Goal: Information Seeking & Learning: Learn about a topic

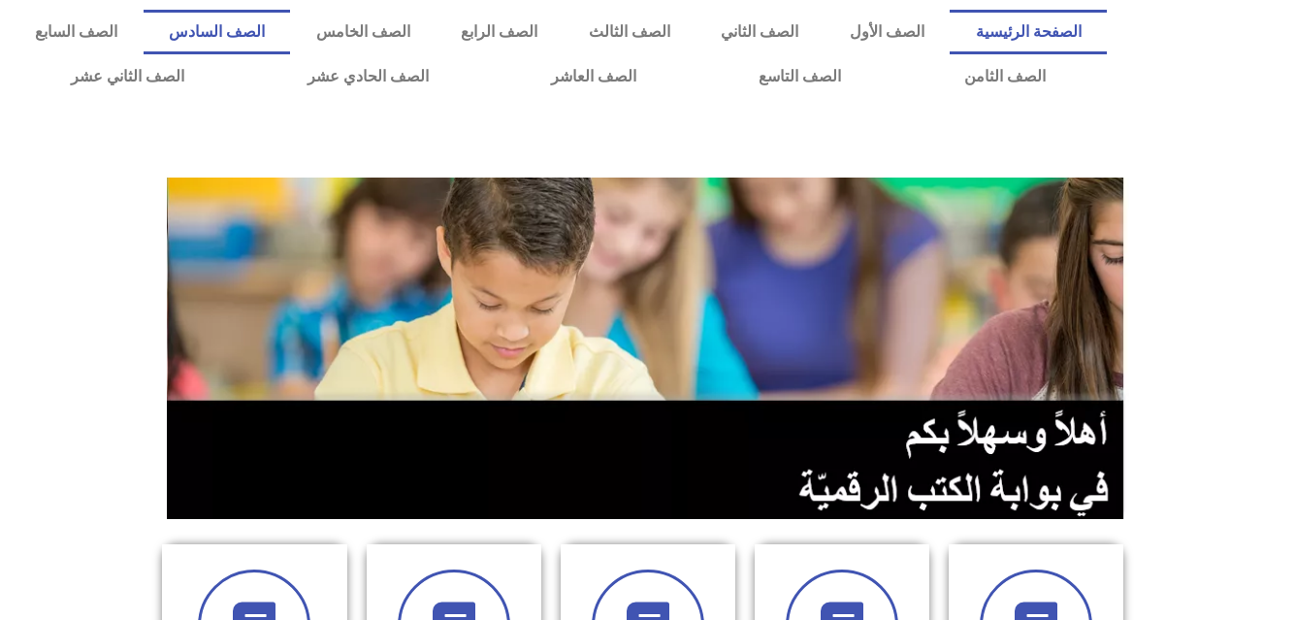
click at [291, 31] on link "الصف السادس" at bounding box center [217, 32] width 147 height 45
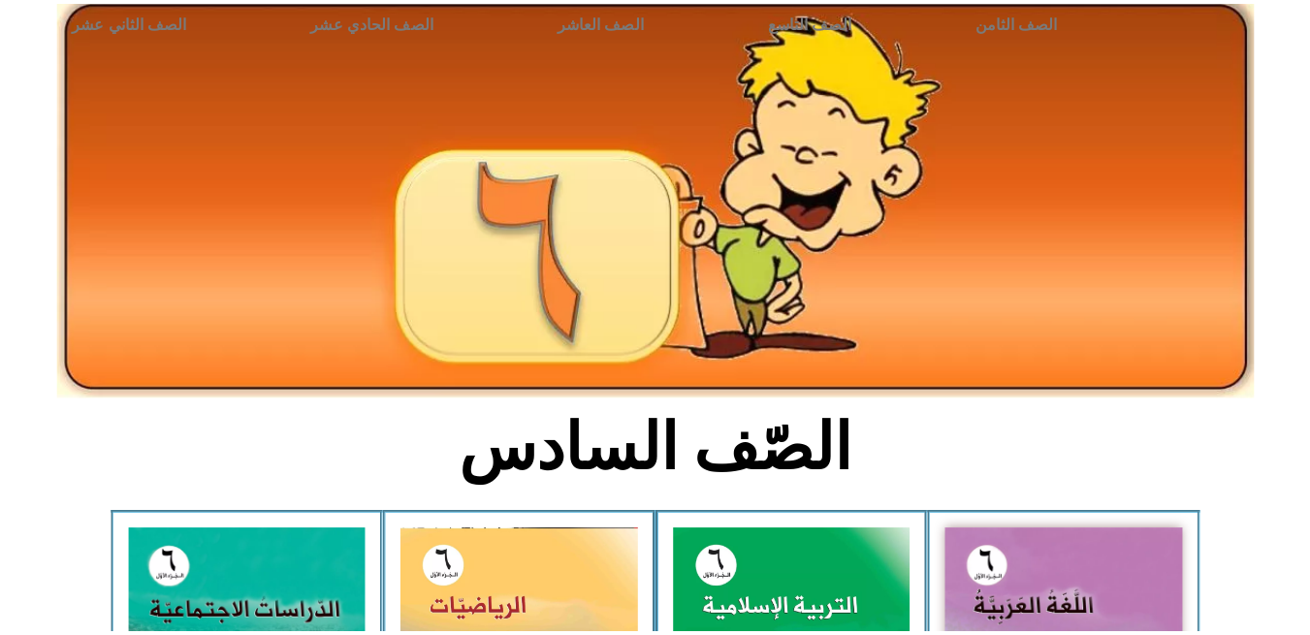
scroll to position [58, 0]
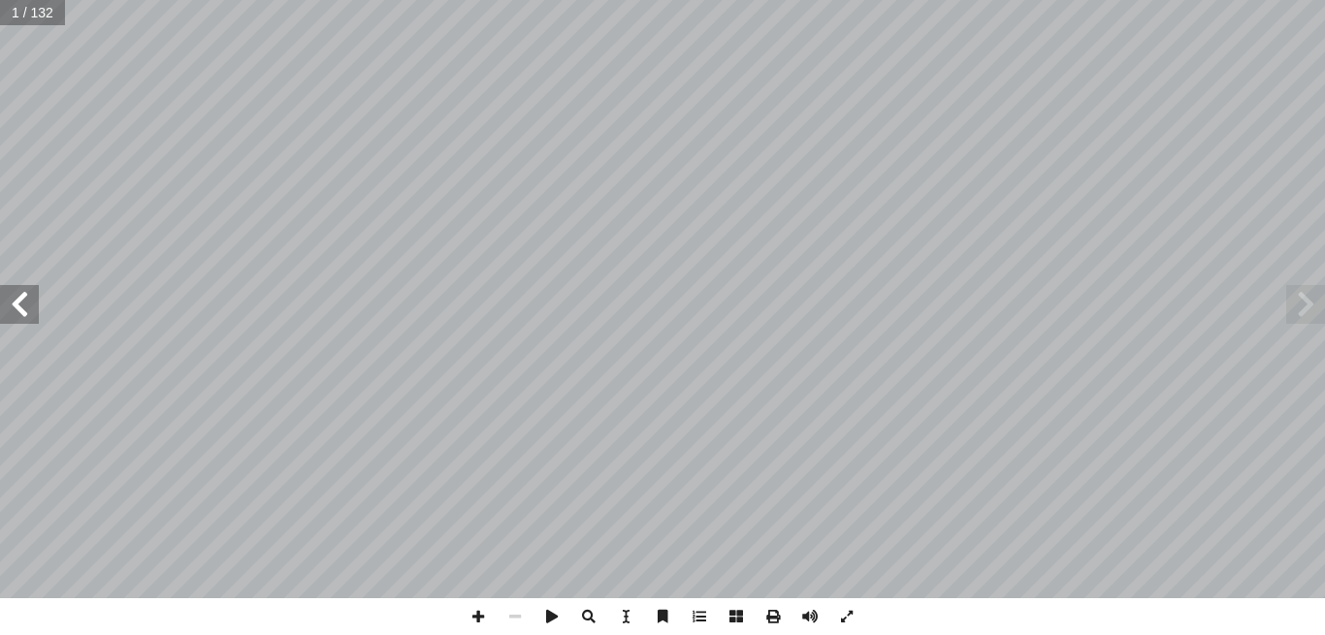
click at [24, 304] on span at bounding box center [19, 304] width 39 height 39
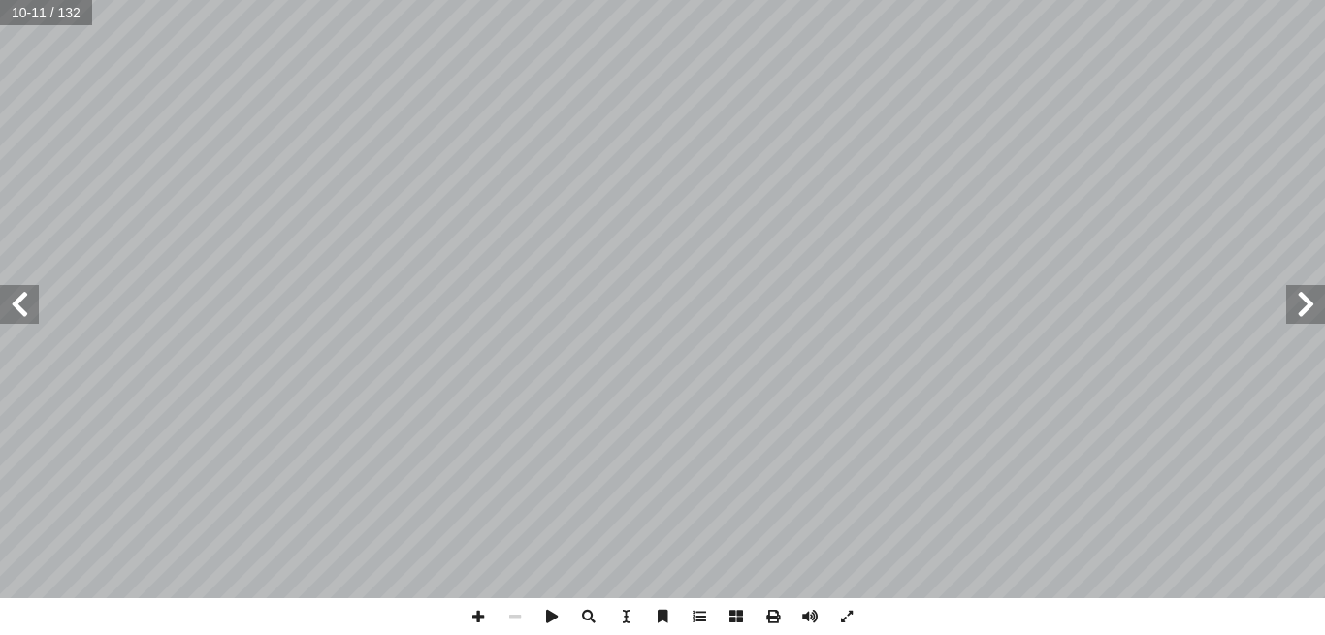
click at [24, 304] on span at bounding box center [19, 304] width 39 height 39
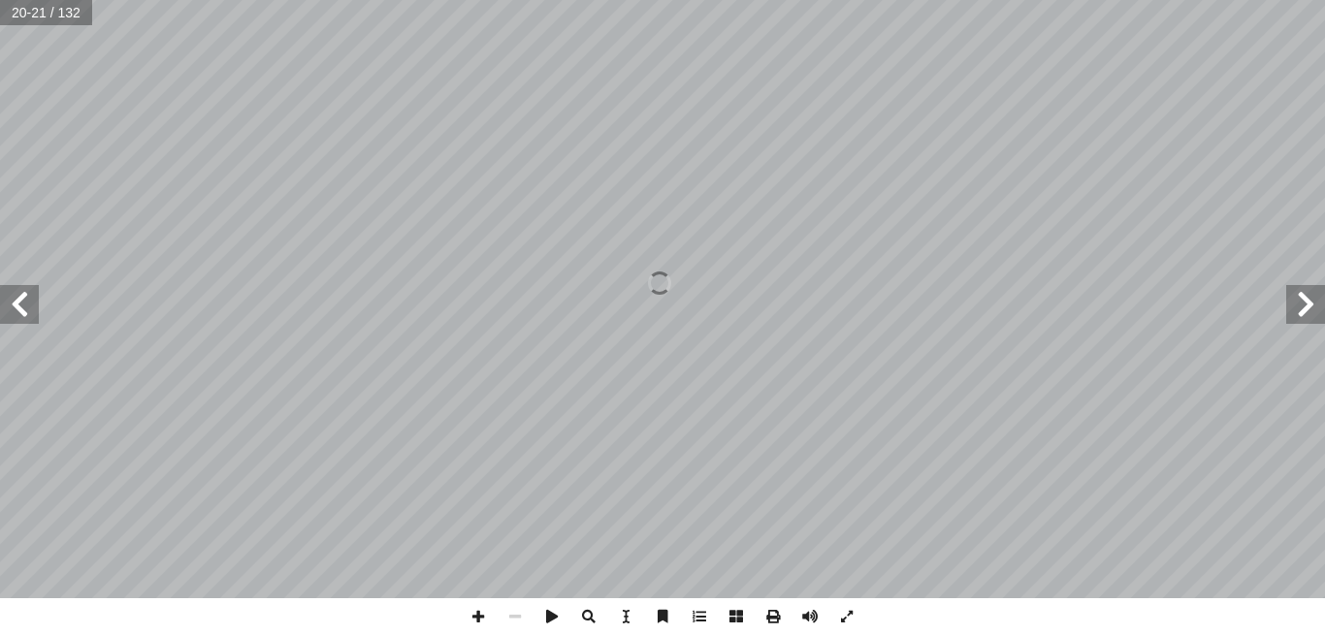
click at [24, 304] on span at bounding box center [19, 304] width 39 height 39
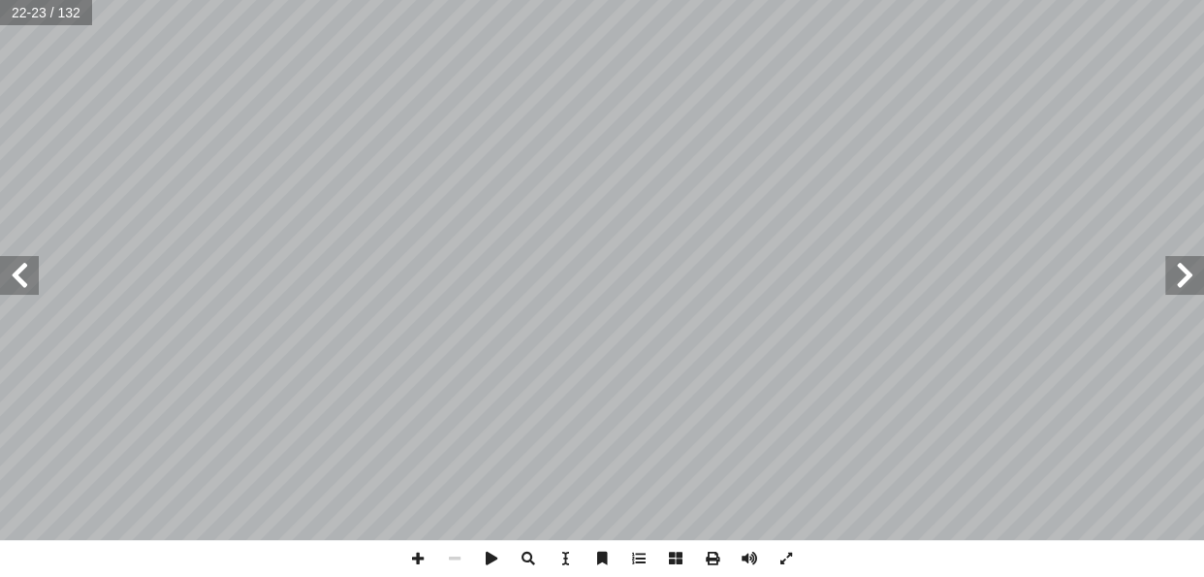
click at [23, 282] on span at bounding box center [19, 275] width 39 height 39
click at [618, 0] on html "الصفحة الرئيسية الصف الأول الصف الثاني الصف الثالث الصف الرابع الصف الخامس الصف…" at bounding box center [602, 64] width 1204 height 128
click at [1193, 291] on span at bounding box center [1185, 275] width 39 height 39
